Goal: Task Accomplishment & Management: Use online tool/utility

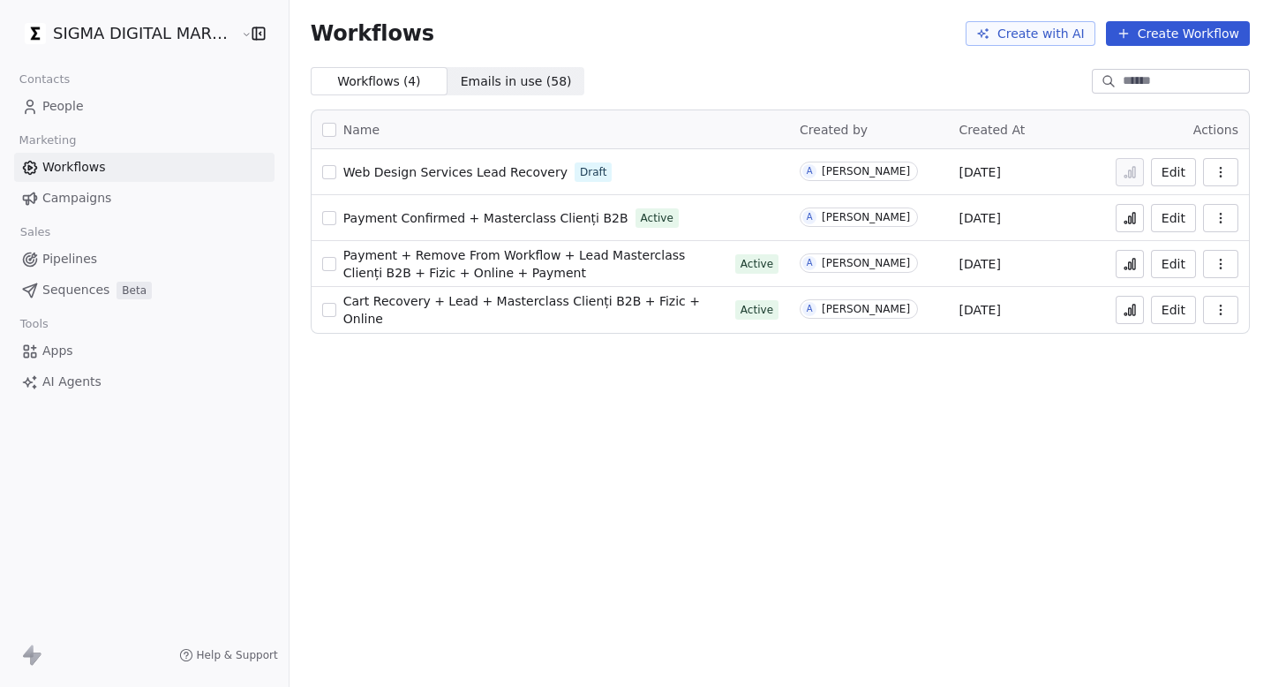
click at [1137, 219] on icon at bounding box center [1130, 218] width 14 height 14
click at [1130, 223] on icon at bounding box center [1130, 219] width 3 height 7
click at [1135, 221] on icon at bounding box center [1130, 218] width 14 height 14
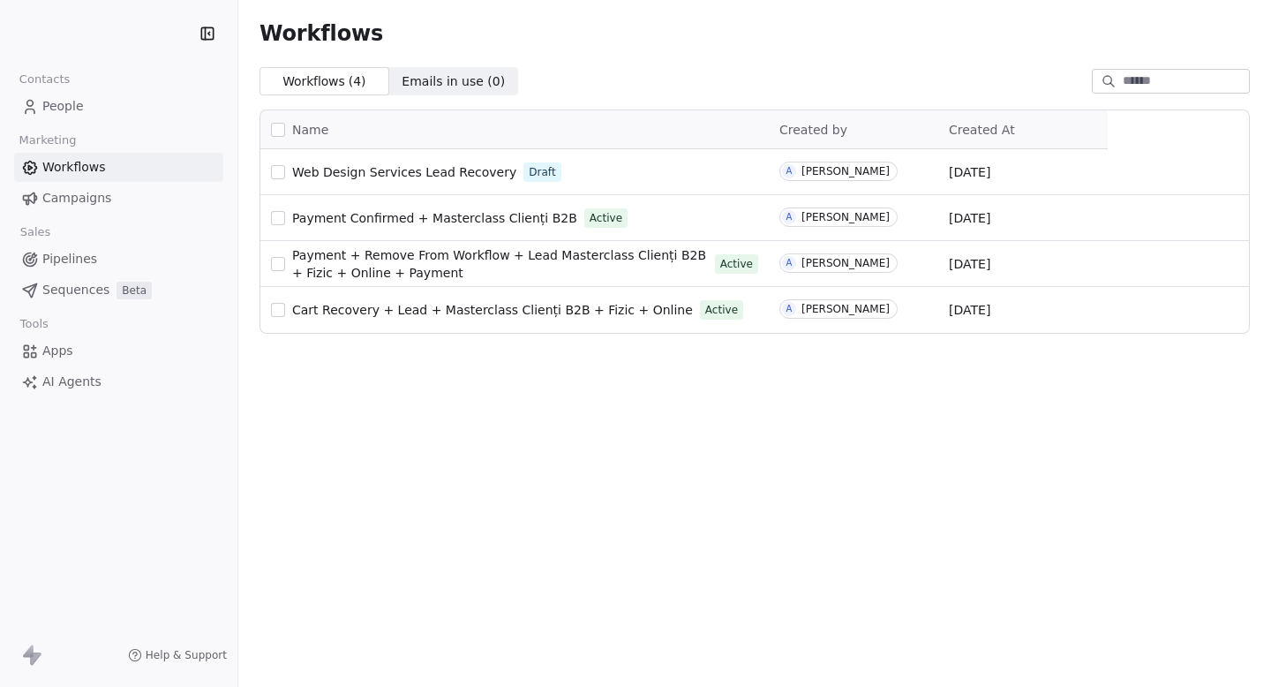
click at [134, 188] on link "Campaigns" at bounding box center [118, 198] width 209 height 29
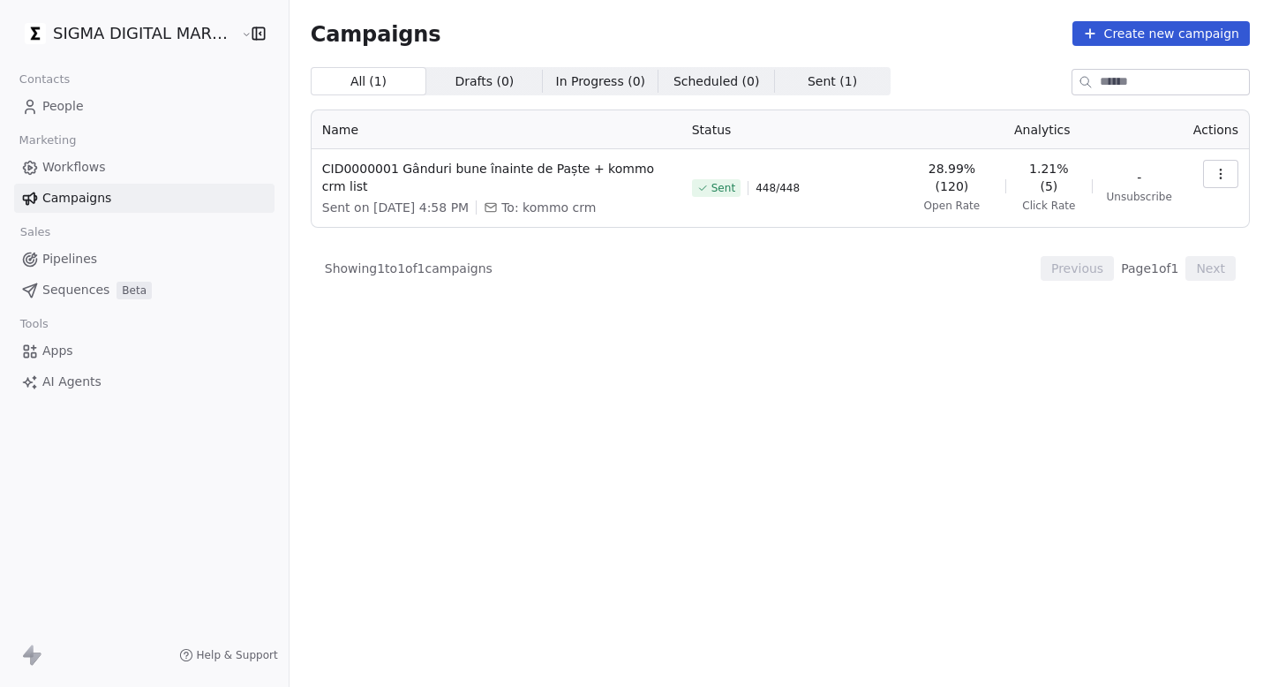
click at [129, 30] on html "SIGMA DIGITAL MARKETING SRL Contacts People Marketing Workflows Campaigns Sales…" at bounding box center [635, 343] width 1271 height 687
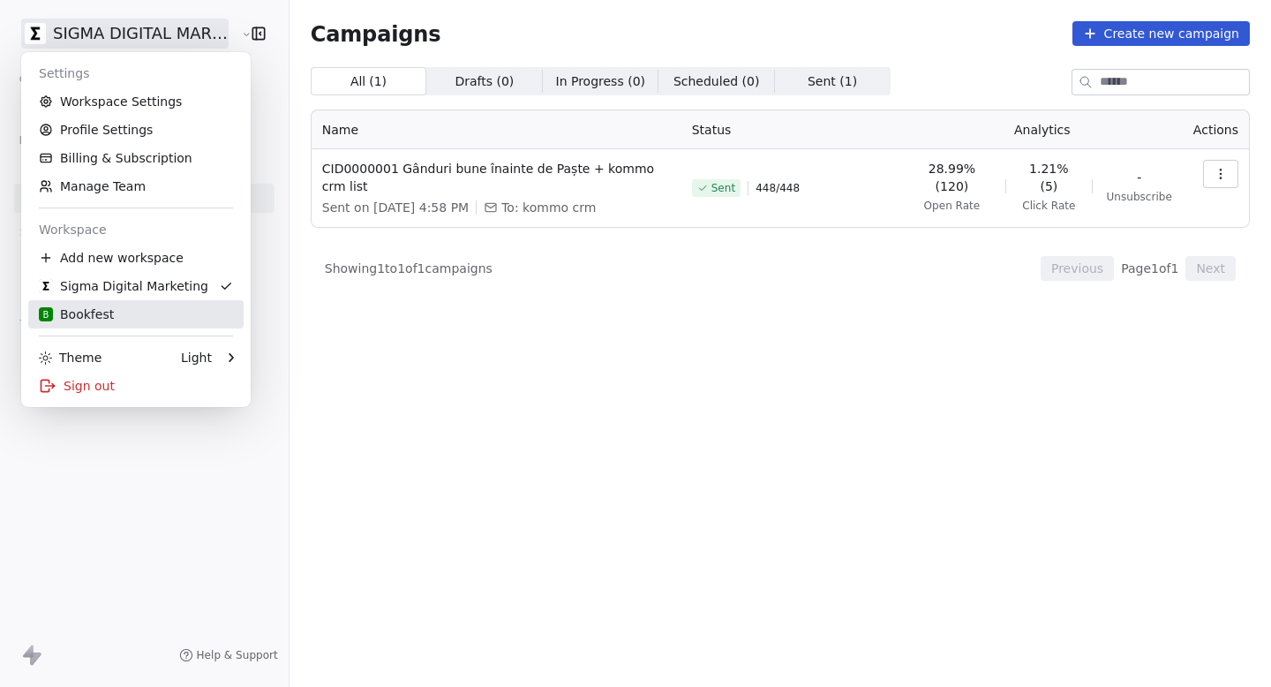
click at [134, 311] on div "B Bookfest" at bounding box center [136, 314] width 194 height 18
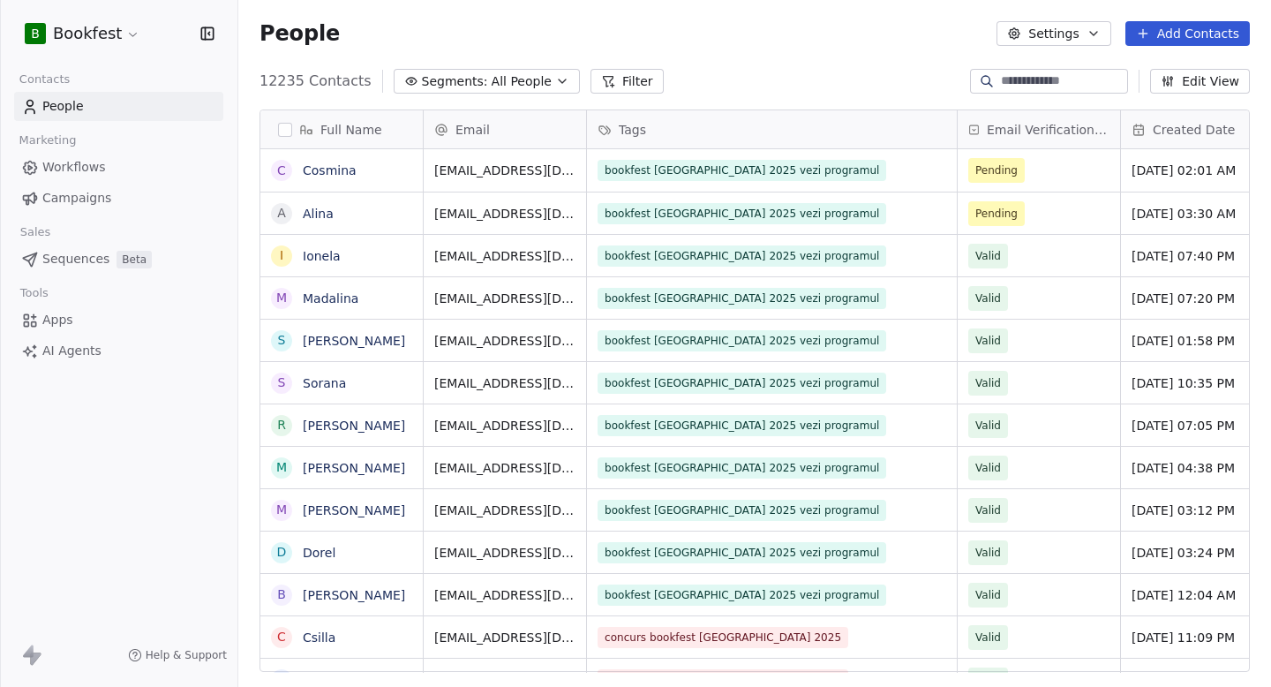
scroll to position [605, 1033]
click at [84, 200] on span "Campaigns" at bounding box center [76, 198] width 69 height 19
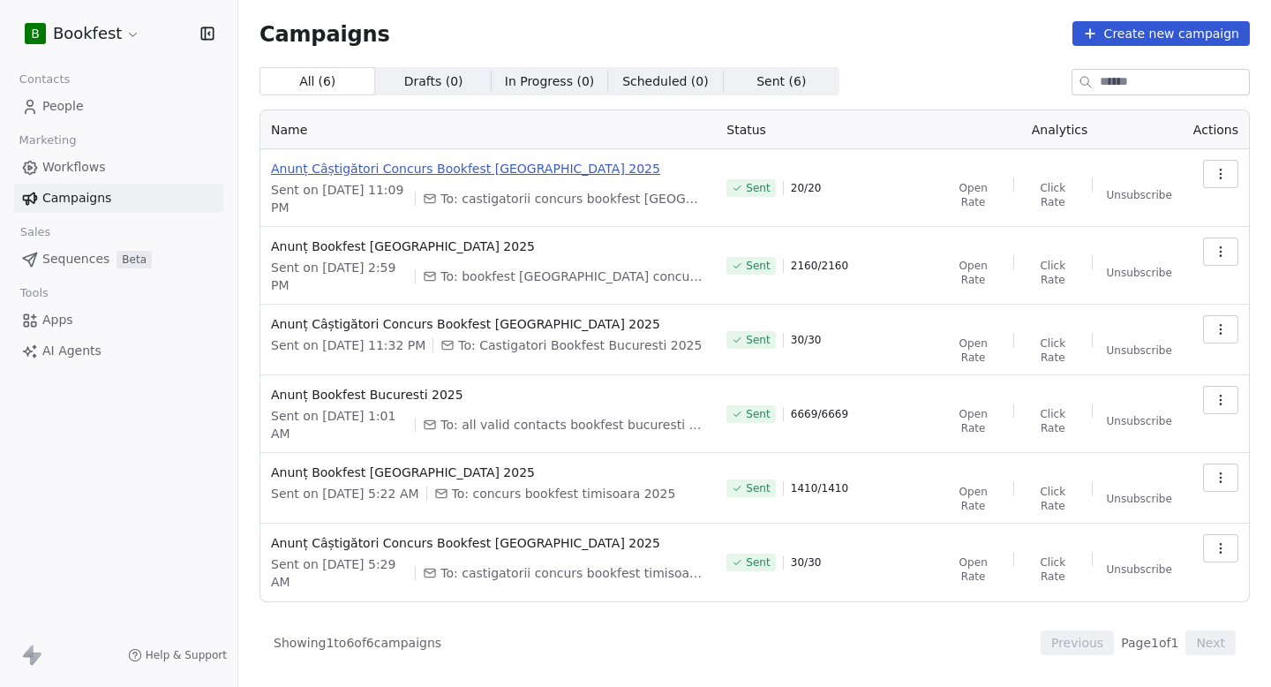
click at [540, 162] on span "Anunț Câștigători Concurs Bookfest Cluj-Napoca 2025" at bounding box center [488, 169] width 434 height 18
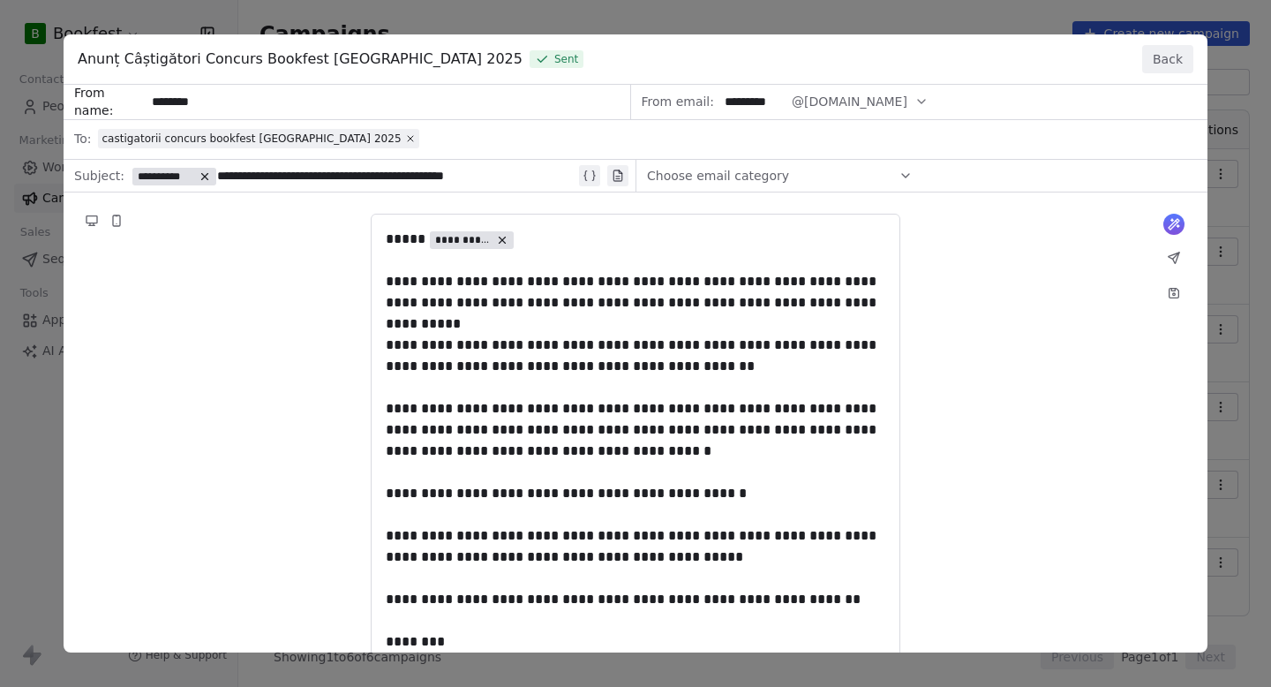
click at [1158, 61] on button "Back" at bounding box center [1168, 59] width 51 height 28
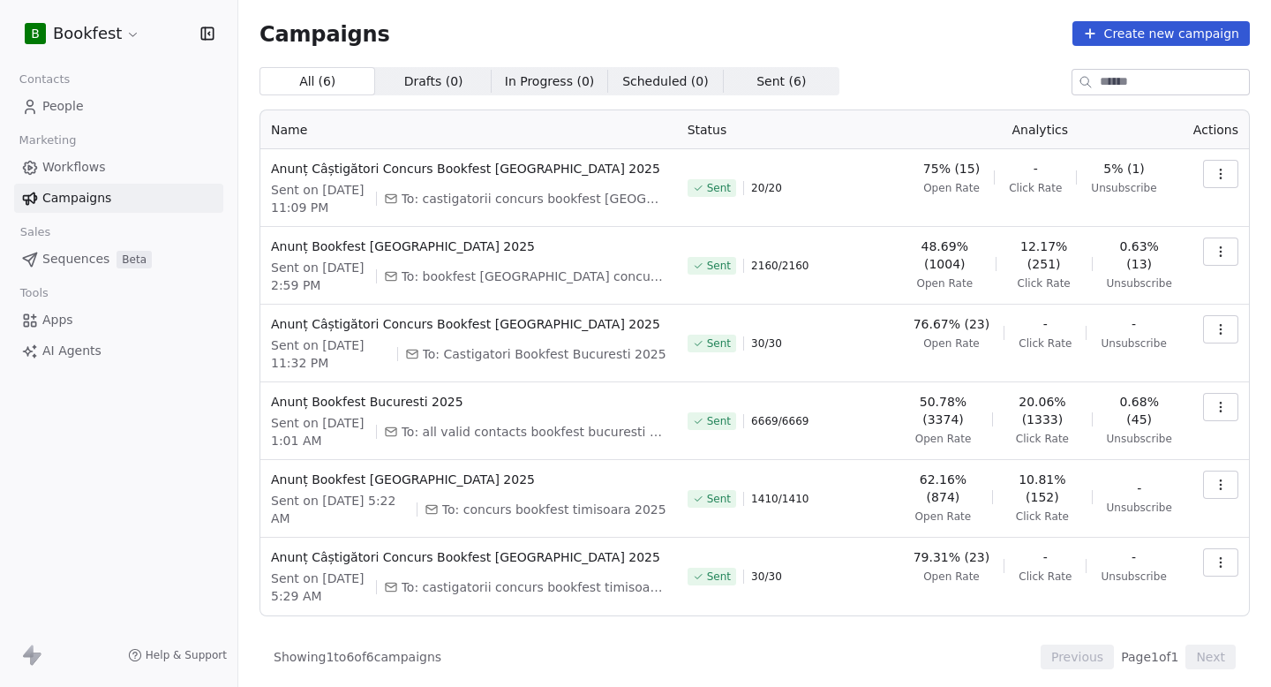
click at [441, 255] on div "Anunț Bookfest Cluj-Napoca 2025 Sent on Jun 12, 2025, 2:59 PM To: bookfest cluj…" at bounding box center [469, 266] width 396 height 57
click at [448, 248] on span "Anunț Bookfest Cluj-Napoca 2025" at bounding box center [469, 247] width 396 height 18
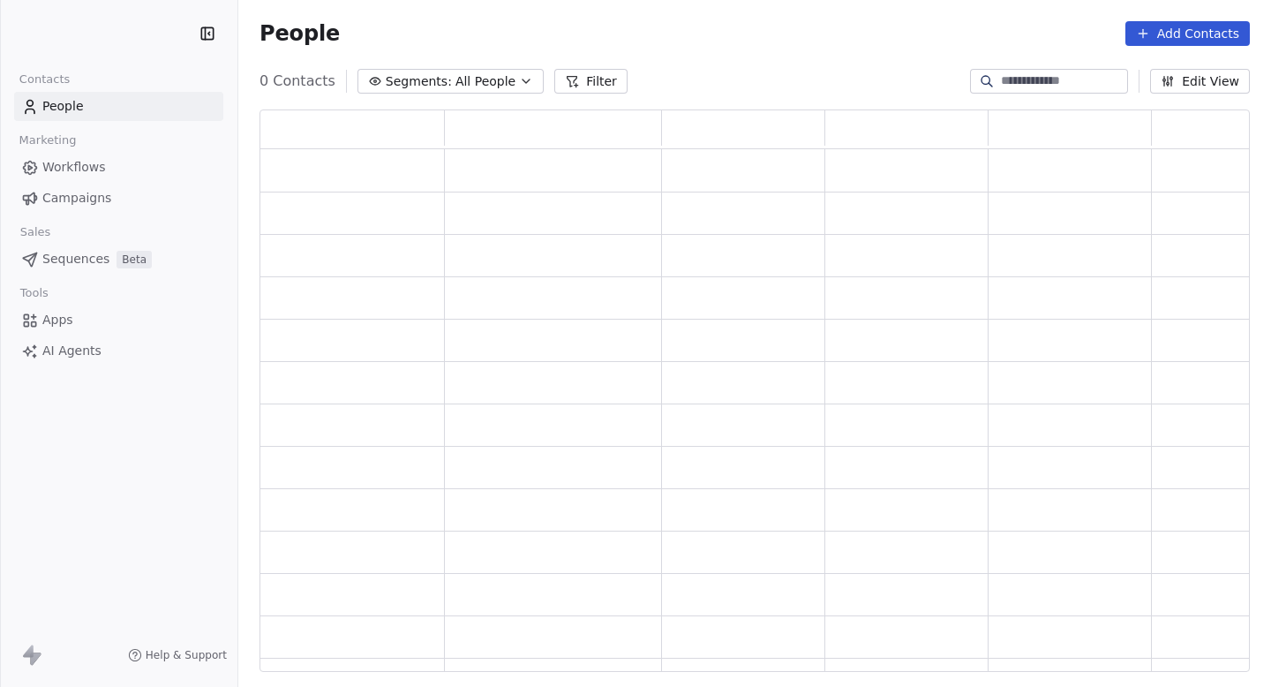
scroll to position [562, 991]
